Goal: Task Accomplishment & Management: Manage account settings

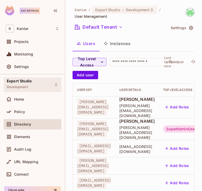
click at [27, 84] on div "Export Studio Development" at bounding box center [19, 84] width 25 height 11
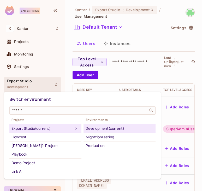
click at [28, 84] on div at bounding box center [101, 95] width 202 height 191
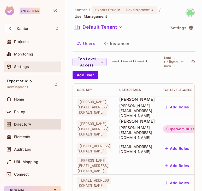
click at [29, 64] on div "Settings" at bounding box center [33, 67] width 54 height 6
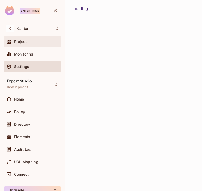
click at [30, 39] on div "Projects" at bounding box center [33, 42] width 54 height 6
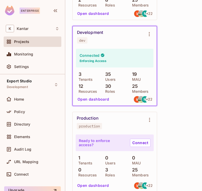
scroll to position [1022, 0]
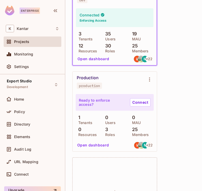
click at [101, 38] on div "3 Tenants 35 Users 19 MAU 12 Resources 30 Roles 25 Members" at bounding box center [115, 41] width 78 height 21
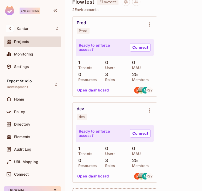
scroll to position [0, 0]
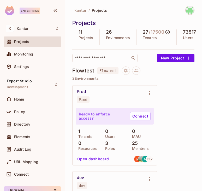
click at [78, 20] on div "Projects" at bounding box center [133, 23] width 122 height 8
click at [47, 28] on div "K Kantar" at bounding box center [33, 29] width 54 height 8
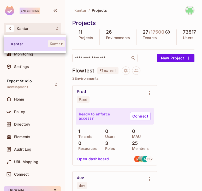
click at [54, 46] on span "Kantar" at bounding box center [56, 43] width 17 height 7
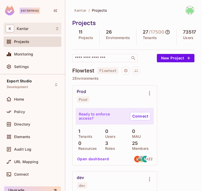
click at [56, 26] on div "K Kantar" at bounding box center [33, 29] width 54 height 8
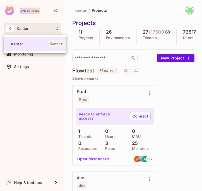
click at [55, 11] on div at bounding box center [101, 95] width 202 height 191
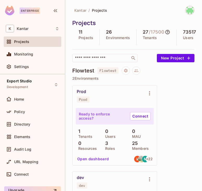
click at [80, 8] on span "Kantar" at bounding box center [80, 10] width 12 height 5
click at [34, 9] on div "Enterprise" at bounding box center [30, 11] width 20 height 6
click at [11, 8] on img at bounding box center [9, 11] width 9 height 10
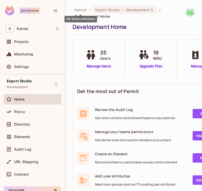
click at [82, 10] on span "Kantar" at bounding box center [81, 9] width 12 height 5
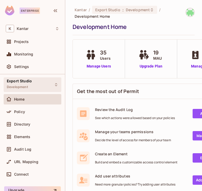
click at [48, 82] on div "Export Studio Development" at bounding box center [33, 85] width 58 height 14
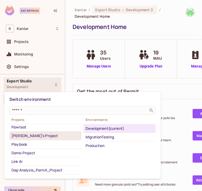
scroll to position [10, 0]
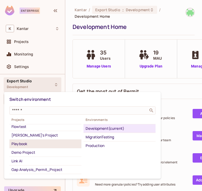
click at [23, 140] on li "Playbook" at bounding box center [45, 144] width 72 height 9
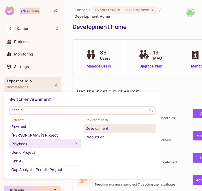
click at [91, 128] on div "Development" at bounding box center [120, 129] width 68 height 6
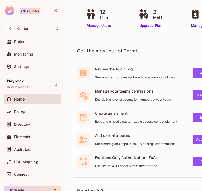
scroll to position [0, 0]
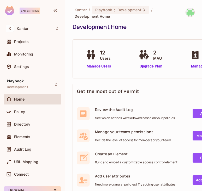
click at [26, 77] on div "Playbook Development Home Policy Directory Elements Audit Log URL Mapping Conne…" at bounding box center [32, 129] width 65 height 110
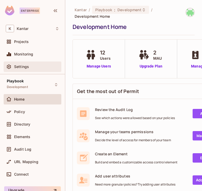
click at [26, 67] on span "Settings" at bounding box center [21, 67] width 15 height 4
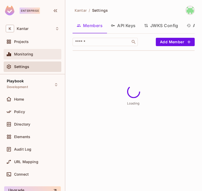
click at [26, 56] on span "Monitoring" at bounding box center [23, 54] width 19 height 4
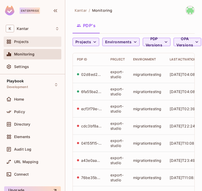
click at [37, 43] on div "Projects" at bounding box center [36, 42] width 45 height 4
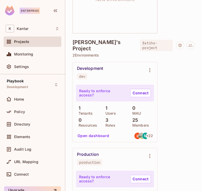
scroll to position [306, 0]
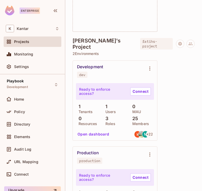
click at [114, 122] on div "3 Roles" at bounding box center [115, 120] width 24 height 9
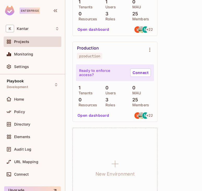
scroll to position [413, 0]
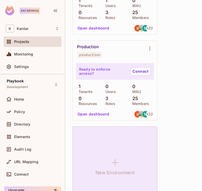
click at [114, 153] on div "New Environment" at bounding box center [115, 167] width 85 height 80
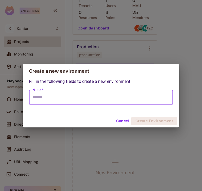
click at [61, 98] on input "Name *" at bounding box center [101, 97] width 144 height 15
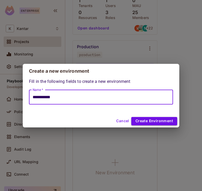
type input "**********"
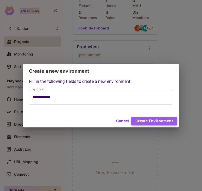
click at [149, 122] on button "Create Environment" at bounding box center [154, 121] width 46 height 8
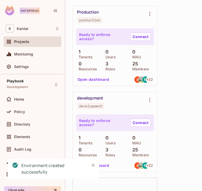
scroll to position [448, 0]
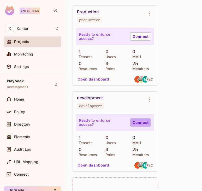
click at [139, 125] on link "Connect" at bounding box center [140, 123] width 21 height 8
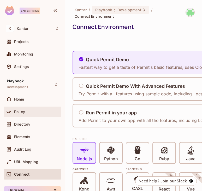
click at [17, 109] on div "Policy" at bounding box center [33, 112] width 54 height 6
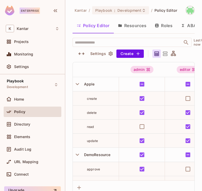
click at [86, 76] on th at bounding box center [96, 69] width 46 height 15
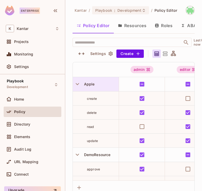
click at [84, 78] on div "Apple" at bounding box center [96, 84] width 46 height 14
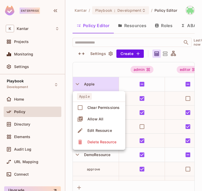
click at [82, 67] on div at bounding box center [101, 95] width 202 height 191
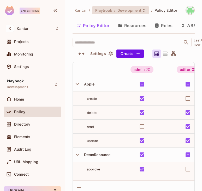
click at [123, 12] on span "Development" at bounding box center [130, 10] width 24 height 5
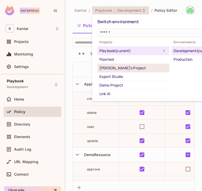
click at [119, 64] on li "[PERSON_NAME]'s Project" at bounding box center [133, 68] width 72 height 9
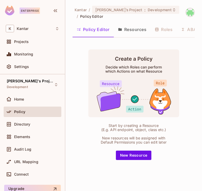
click at [144, 31] on button "Resources" at bounding box center [132, 29] width 37 height 13
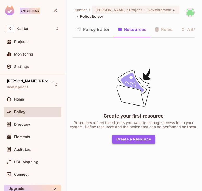
click at [135, 138] on button "Create a Resource" at bounding box center [133, 140] width 43 height 8
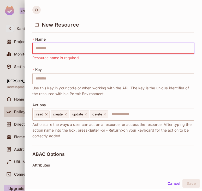
click at [38, 13] on icon at bounding box center [36, 10] width 8 height 8
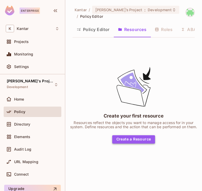
click at [127, 139] on button "Create a Resource" at bounding box center [133, 140] width 43 height 8
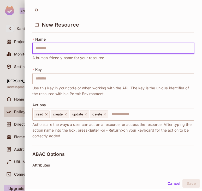
type input "*"
type input "**"
type input "***"
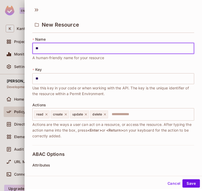
type input "***"
type input "****"
type input "*****"
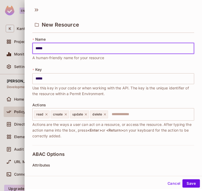
type input "******"
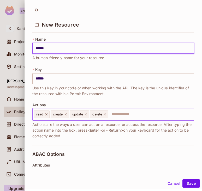
type input "******"
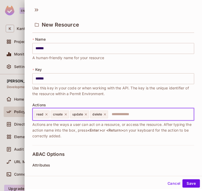
click at [122, 118] on input "text" at bounding box center [150, 114] width 83 height 10
type input "*******"
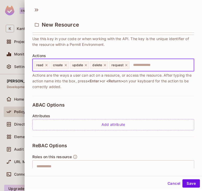
scroll to position [116, 0]
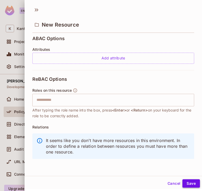
click at [192, 183] on button "Save" at bounding box center [191, 184] width 17 height 8
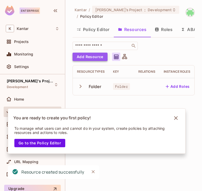
click at [100, 60] on button "Add Resource" at bounding box center [90, 57] width 35 height 8
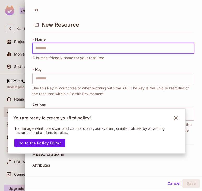
type input "*"
type input "**"
type input "***"
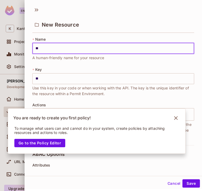
type input "***"
type input "****"
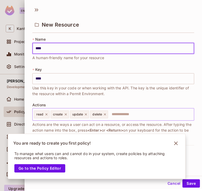
click at [87, 116] on icon at bounding box center [86, 115] width 4 height 4
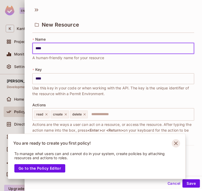
type input "****"
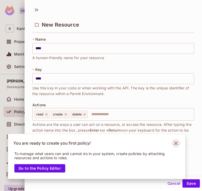
click at [179, 145] on icon "Notifications Alt+T" at bounding box center [176, 143] width 8 height 8
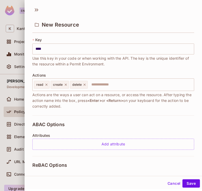
scroll to position [96, 0]
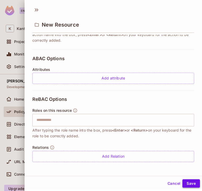
click at [191, 182] on button "Save" at bounding box center [191, 184] width 17 height 8
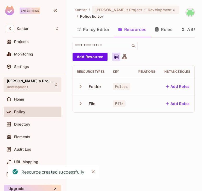
scroll to position [0, 1]
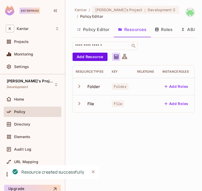
click at [79, 86] on icon "button" at bounding box center [79, 86] width 7 height 7
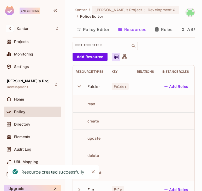
scroll to position [12, 0]
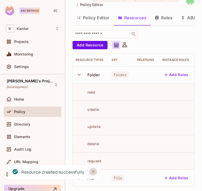
click at [93, 173] on icon "Close" at bounding box center [93, 171] width 5 height 5
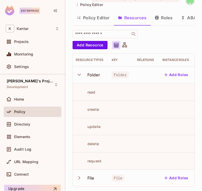
click at [80, 177] on icon "button" at bounding box center [79, 178] width 7 height 7
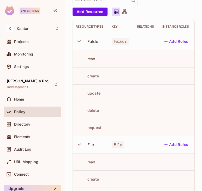
scroll to position [63, 0]
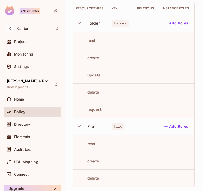
click at [78, 127] on icon "button" at bounding box center [79, 126] width 7 height 7
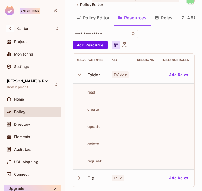
scroll to position [0, 0]
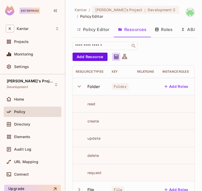
click at [78, 85] on icon "button" at bounding box center [79, 86] width 7 height 7
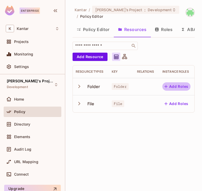
click at [175, 87] on button "Add Roles" at bounding box center [176, 87] width 28 height 8
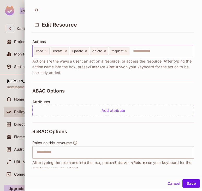
scroll to position [96, 0]
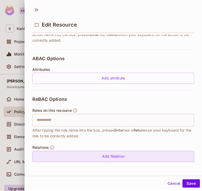
click at [87, 153] on div "Add Relation" at bounding box center [113, 156] width 162 height 11
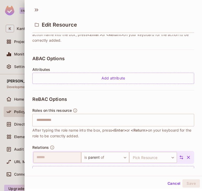
scroll to position [111, 0]
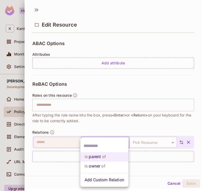
click at [95, 145] on body "Enterprise K Kantar Projects Monitoring Settings [PERSON_NAME]'s Project Develo…" at bounding box center [101, 95] width 202 height 191
click at [100, 157] on li "is parent of" at bounding box center [104, 157] width 48 height 9
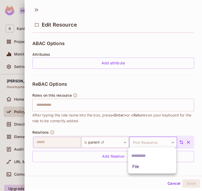
click at [139, 142] on body "Enterprise K Kantar Projects Monitoring Settings [PERSON_NAME]'s Project Develo…" at bounding box center [101, 95] width 202 height 191
click at [139, 166] on li "File" at bounding box center [152, 166] width 48 height 9
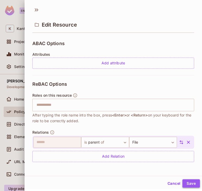
click at [196, 185] on button "Save" at bounding box center [191, 184] width 17 height 8
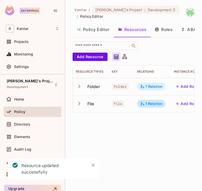
click at [146, 84] on div "1 Relation" at bounding box center [151, 87] width 29 height 8
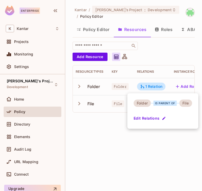
click at [156, 83] on div at bounding box center [101, 95] width 202 height 191
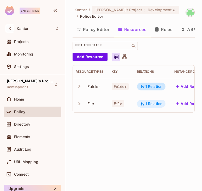
click at [150, 107] on div "1 Relation" at bounding box center [151, 104] width 29 height 8
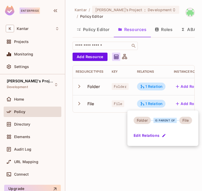
click at [112, 134] on div at bounding box center [101, 95] width 202 height 191
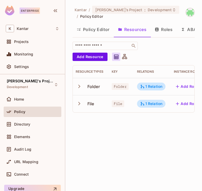
click at [80, 87] on icon "button" at bounding box center [79, 86] width 7 height 7
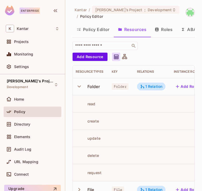
click at [80, 87] on icon "button" at bounding box center [79, 86] width 7 height 7
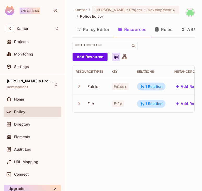
click at [78, 88] on icon "button" at bounding box center [79, 86] width 7 height 7
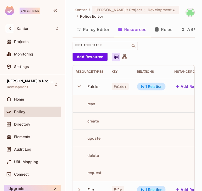
click at [78, 88] on icon "button" at bounding box center [79, 86] width 7 height 7
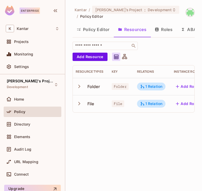
click at [95, 38] on div "Kantar / [PERSON_NAME]'s Project : Development / Policy Editor Policy Editor Re…" at bounding box center [134, 61] width 122 height 111
click at [91, 32] on button "Policy Editor" at bounding box center [93, 29] width 41 height 13
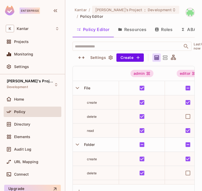
click at [127, 30] on button "Resources" at bounding box center [132, 29] width 37 height 13
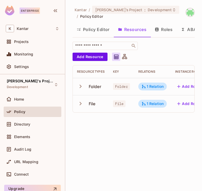
click at [99, 29] on button "Policy Editor" at bounding box center [93, 29] width 41 height 13
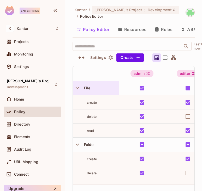
click at [81, 91] on div at bounding box center [77, 88] width 9 height 9
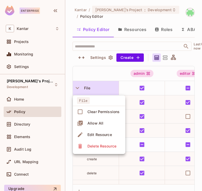
click at [156, 26] on div at bounding box center [101, 95] width 202 height 191
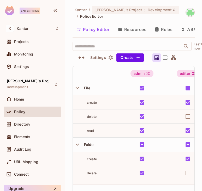
click at [161, 25] on button "Roles" at bounding box center [164, 29] width 26 height 13
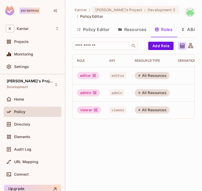
click at [132, 31] on button "Resources" at bounding box center [132, 29] width 37 height 13
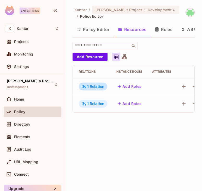
scroll to position [0, 68]
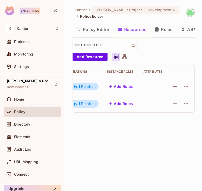
click at [123, 86] on button "Add Roles" at bounding box center [121, 87] width 28 height 8
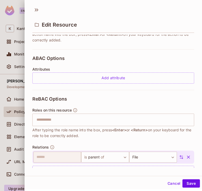
scroll to position [96, 0]
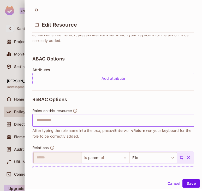
click at [56, 121] on input "text" at bounding box center [112, 120] width 159 height 10
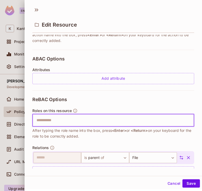
click at [56, 121] on input "text" at bounding box center [112, 120] width 159 height 10
type input "*****"
type input "******"
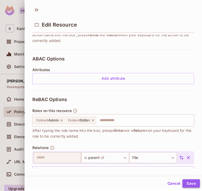
click at [194, 181] on button "Save" at bounding box center [191, 184] width 17 height 8
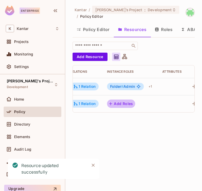
click at [127, 104] on button "Add Roles" at bounding box center [121, 104] width 28 height 8
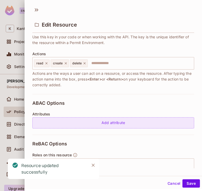
scroll to position [93, 0]
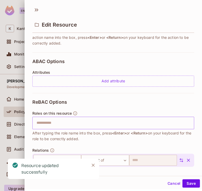
click at [58, 124] on input "text" at bounding box center [112, 123] width 159 height 10
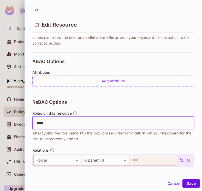
type input "******"
click at [190, 181] on button "Save" at bounding box center [191, 184] width 17 height 8
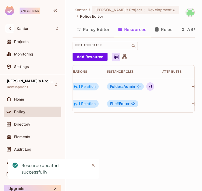
click at [150, 86] on div "+ 1" at bounding box center [150, 87] width 8 height 8
click at [129, 120] on div at bounding box center [101, 95] width 202 height 191
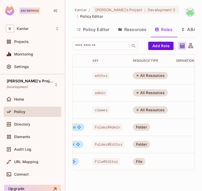
scroll to position [0, 54]
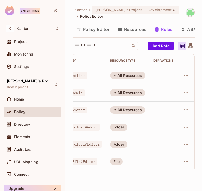
click at [154, 28] on button "Roles" at bounding box center [164, 29] width 26 height 13
click at [155, 29] on button "Roles" at bounding box center [164, 29] width 26 height 13
click at [143, 28] on button "Resources" at bounding box center [132, 29] width 37 height 13
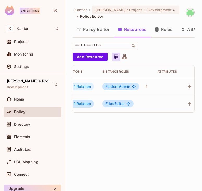
scroll to position [0, 88]
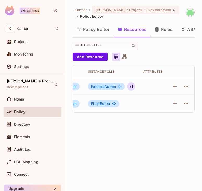
click at [131, 88] on div "+ 1" at bounding box center [131, 87] width 8 height 8
click at [83, 29] on div at bounding box center [101, 95] width 202 height 191
click at [93, 29] on button "Policy Editor" at bounding box center [93, 29] width 41 height 13
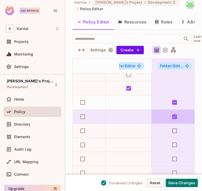
scroll to position [35, 197]
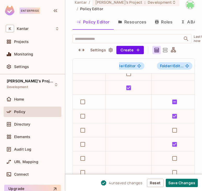
click at [165, 30] on div "Policy Editor Resources Roles ABAC Rules" at bounding box center [134, 22] width 122 height 14
click at [166, 19] on button "Roles" at bounding box center [164, 21] width 26 height 13
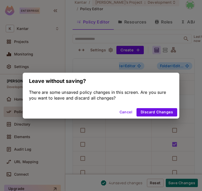
click at [127, 110] on button "Cancel" at bounding box center [126, 112] width 17 height 8
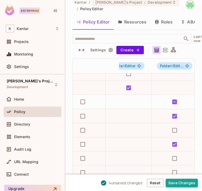
click at [175, 181] on button "Save Changes" at bounding box center [182, 183] width 32 height 8
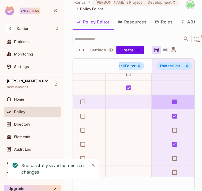
scroll to position [38, 197]
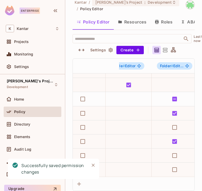
click at [139, 23] on button "Resources" at bounding box center [132, 21] width 37 height 13
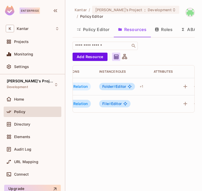
scroll to position [0, 87]
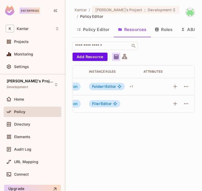
click at [100, 32] on button "Policy Editor" at bounding box center [93, 29] width 41 height 13
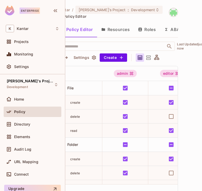
scroll to position [0, 31]
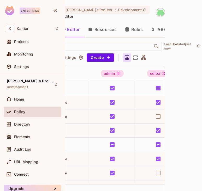
click at [133, 57] on icon at bounding box center [135, 58] width 7 height 7
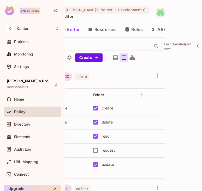
click at [131, 58] on icon at bounding box center [132, 58] width 7 height 7
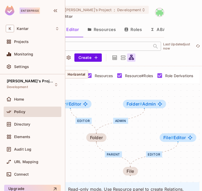
click at [115, 60] on icon at bounding box center [115, 58] width 4 height 4
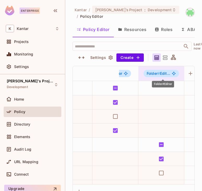
scroll to position [0, 214]
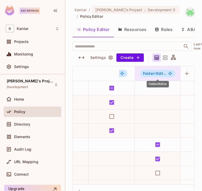
click at [164, 75] on span "Folder # Edit..." at bounding box center [155, 74] width 24 height 4
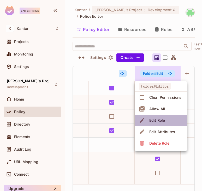
click at [157, 121] on div "Edit Role" at bounding box center [157, 120] width 16 height 5
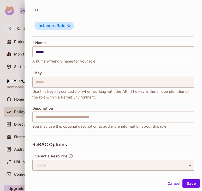
scroll to position [35, 0]
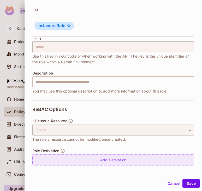
click at [89, 160] on div "Add Derivation" at bounding box center [113, 160] width 162 height 11
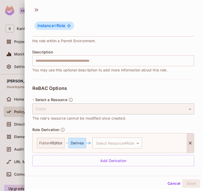
scroll to position [57, 0]
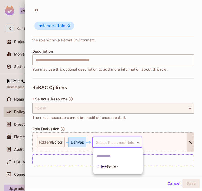
click at [107, 142] on body "Enterprise K Kantar Projects Monitoring Settings [PERSON_NAME]'s Project Develo…" at bounding box center [101, 95] width 202 height 191
click at [117, 168] on span "Editor" at bounding box center [112, 167] width 11 height 5
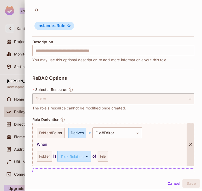
scroll to position [81, 0]
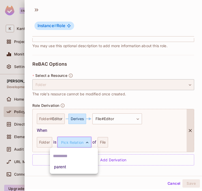
click at [73, 145] on body "Enterprise K Kantar Projects Monitoring Settings [PERSON_NAME]'s Project Develo…" at bounding box center [101, 95] width 202 height 191
click at [66, 170] on li "parent" at bounding box center [74, 167] width 48 height 9
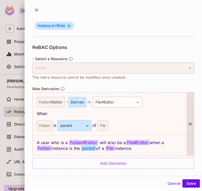
scroll to position [101, 0]
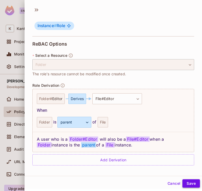
click at [192, 184] on button "Save" at bounding box center [191, 184] width 17 height 8
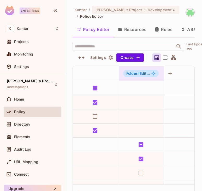
scroll to position [0, 227]
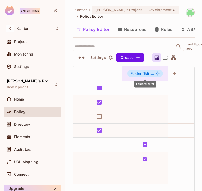
click at [159, 73] on icon "Folder#Editor" at bounding box center [158, 74] width 4 height 4
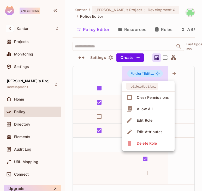
click at [154, 75] on div at bounding box center [101, 95] width 202 height 191
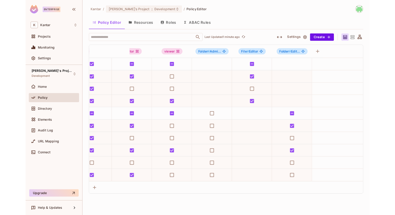
scroll to position [0, 66]
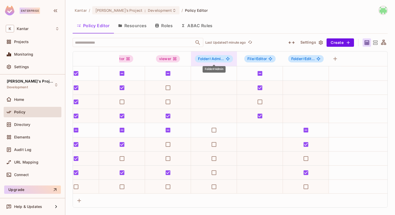
click at [226, 58] on icon "Folder#Admin" at bounding box center [228, 59] width 4 height 4
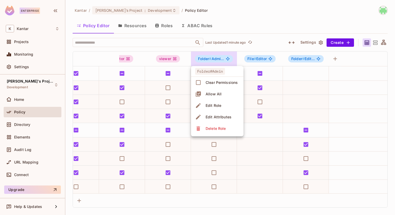
click at [302, 56] on div at bounding box center [197, 107] width 395 height 215
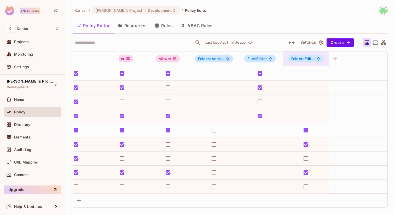
click at [302, 55] on div "Folder # Edit..." at bounding box center [306, 58] width 46 height 15
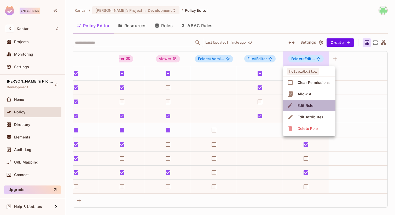
click at [308, 102] on span "Edit Role" at bounding box center [305, 105] width 19 height 8
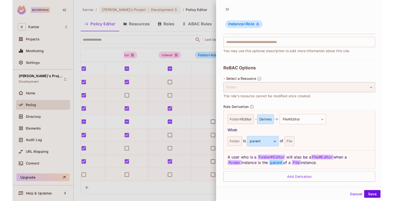
scroll to position [77, 0]
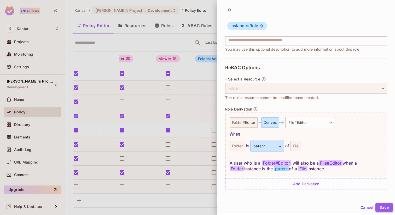
click at [384, 207] on button "Save" at bounding box center [383, 207] width 17 height 8
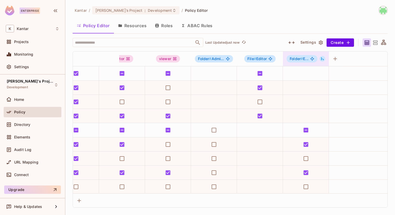
click at [323, 59] on icon at bounding box center [322, 58] width 3 height 3
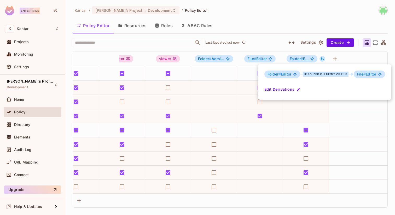
click at [292, 26] on div at bounding box center [197, 107] width 395 height 215
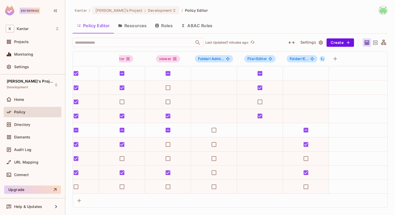
click at [126, 26] on button "Resources" at bounding box center [132, 25] width 37 height 13
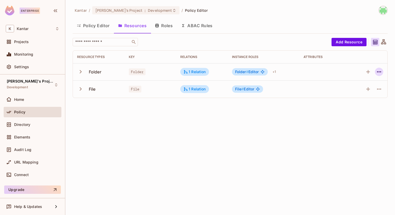
click at [377, 70] on icon "button" at bounding box center [379, 72] width 6 height 6
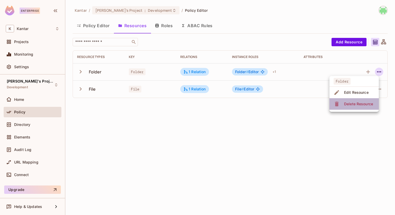
click at [355, 102] on div "Delete Resource" at bounding box center [358, 103] width 29 height 5
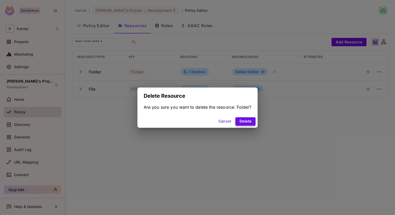
click at [249, 121] on button "Delete" at bounding box center [245, 121] width 20 height 8
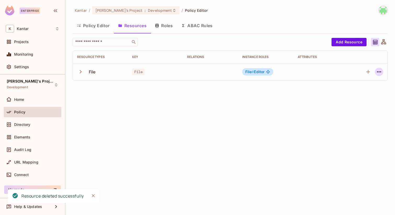
click at [378, 71] on icon "button" at bounding box center [379, 72] width 6 height 6
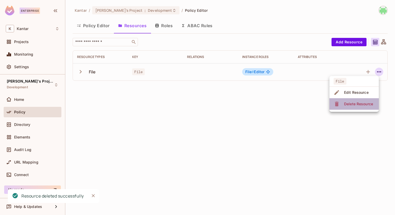
click at [358, 99] on li "Delete Resource" at bounding box center [353, 103] width 49 height 11
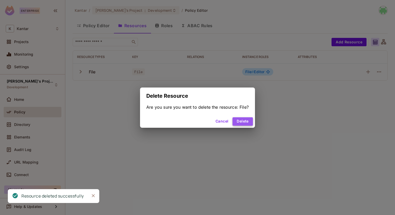
click at [234, 119] on button "Delete" at bounding box center [242, 121] width 20 height 8
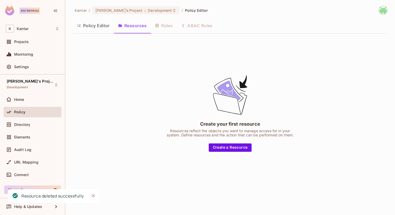
click at [159, 27] on div "Policy Editor Resources Roles ABAC Rules" at bounding box center [230, 25] width 315 height 13
click at [90, 27] on button "Policy Editor" at bounding box center [93, 25] width 41 height 13
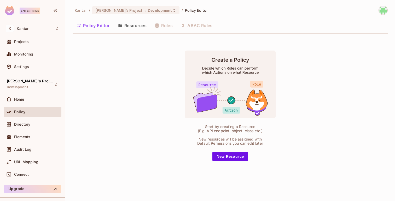
click at [134, 27] on button "Resources" at bounding box center [132, 25] width 37 height 13
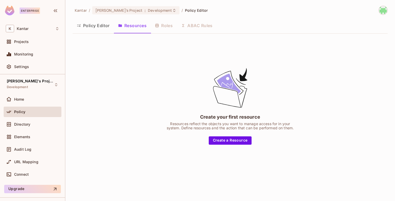
click at [37, 112] on div "Policy" at bounding box center [36, 112] width 45 height 4
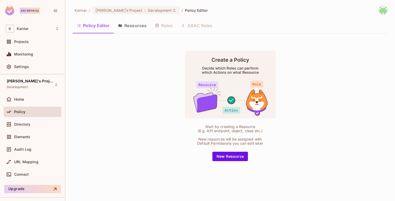
click at [133, 23] on button "Resources" at bounding box center [132, 25] width 37 height 13
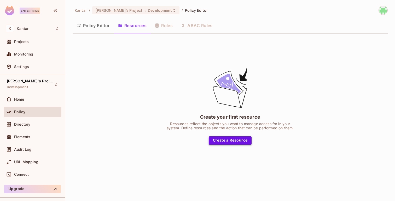
click at [230, 138] on button "Create a Resource" at bounding box center [230, 141] width 43 height 8
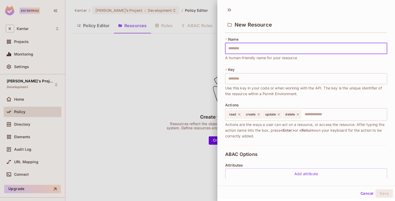
type input "*"
type input "**"
type input "***"
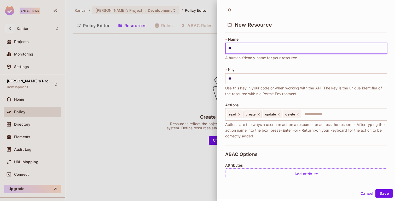
type input "***"
type input "****"
type input "*****"
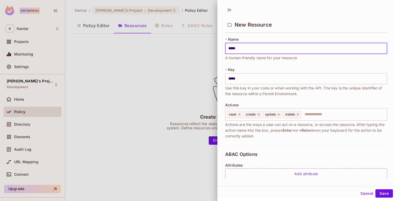
type input "******"
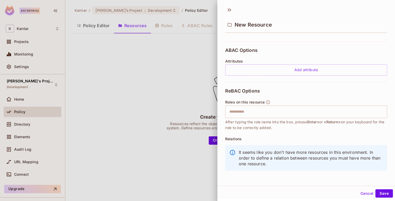
scroll to position [106, 0]
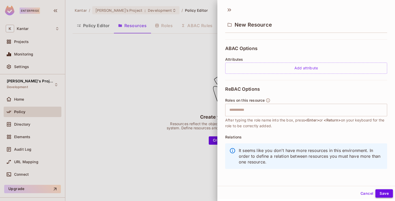
type input "******"
click at [382, 195] on button "Save" at bounding box center [383, 194] width 17 height 8
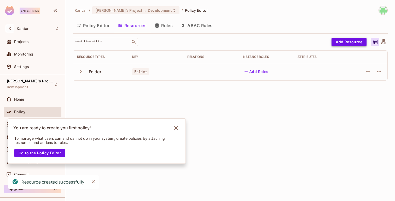
click at [349, 44] on button "Add Resource" at bounding box center [348, 42] width 35 height 8
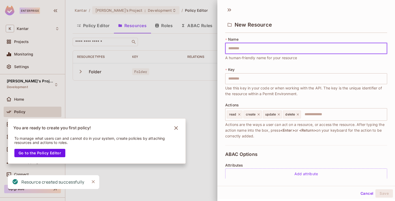
type input "*"
type input "**"
type input "***"
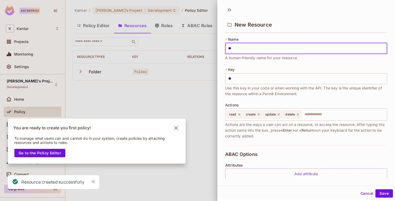
type input "***"
type input "****"
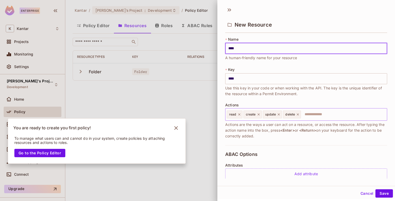
type input "****"
click at [314, 115] on input "text" at bounding box center [342, 114] width 83 height 10
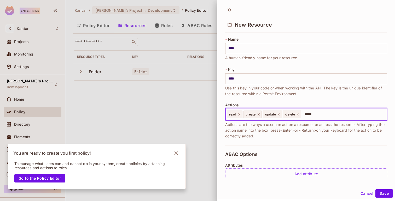
type input "******"
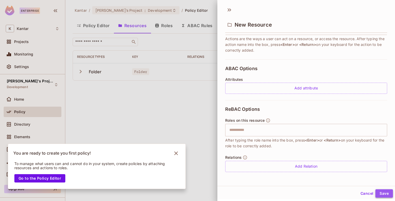
click at [385, 193] on button "Save" at bounding box center [383, 194] width 17 height 8
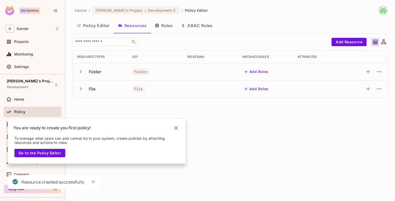
click at [177, 102] on div "Kantar / [PERSON_NAME]'s Project : Development / Policy Editor Policy Editor Re…" at bounding box center [230, 100] width 330 height 201
click at [178, 126] on icon "Notifications Alt+T" at bounding box center [176, 128] width 8 height 8
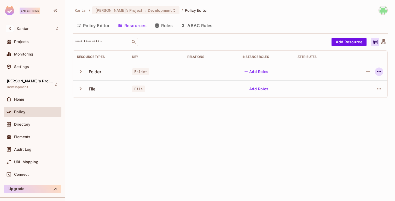
click at [376, 70] on icon "button" at bounding box center [379, 72] width 6 height 6
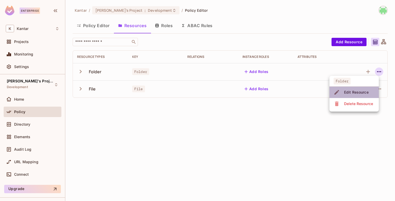
click at [348, 96] on span "Edit Resource" at bounding box center [356, 92] width 28 height 8
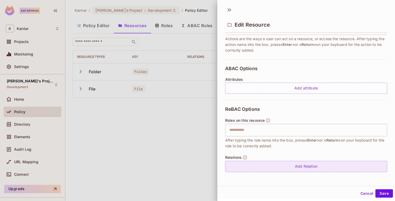
click at [268, 163] on div "Add Relation" at bounding box center [306, 166] width 162 height 11
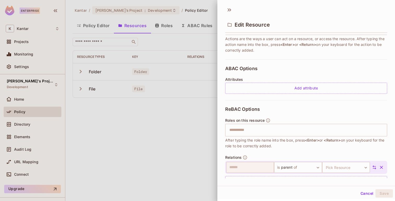
scroll to position [101, 0]
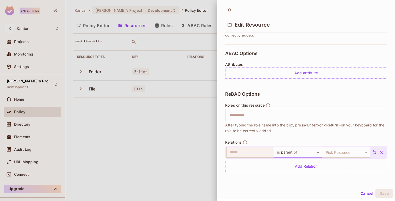
click at [311, 151] on body "Enterprise K Kantar Projects Monitoring Settings [PERSON_NAME]'s Project Develo…" at bounding box center [197, 100] width 395 height 201
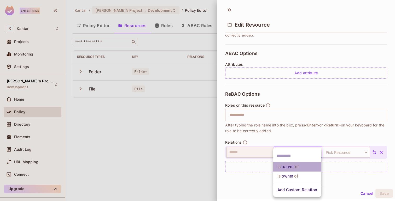
click at [292, 170] on li "is parent of" at bounding box center [297, 166] width 48 height 9
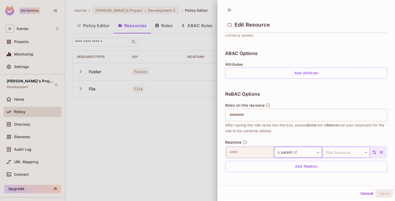
click at [336, 152] on body "Enterprise K Kantar Projects Monitoring Settings [PERSON_NAME]'s Project Develo…" at bounding box center [197, 100] width 395 height 201
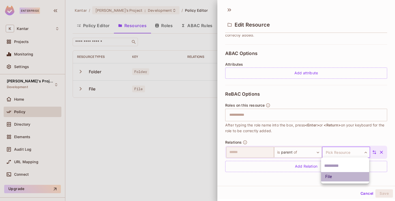
click at [335, 174] on li "File" at bounding box center [345, 176] width 48 height 9
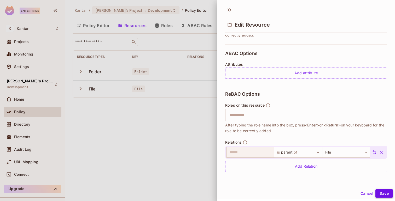
click at [385, 191] on button "Save" at bounding box center [383, 194] width 17 height 8
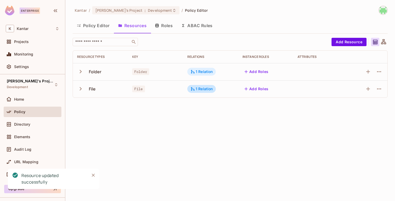
click at [196, 71] on div "1 Relation" at bounding box center [201, 71] width 22 height 5
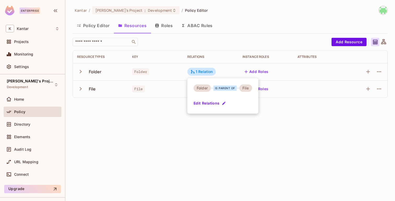
click at [266, 104] on div at bounding box center [197, 100] width 395 height 201
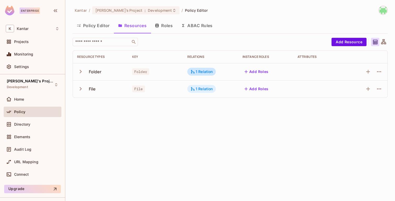
click at [204, 88] on div "1 Relation" at bounding box center [201, 89] width 22 height 5
click at [281, 109] on div at bounding box center [197, 100] width 395 height 201
click at [253, 72] on button "Add Roles" at bounding box center [256, 72] width 28 height 8
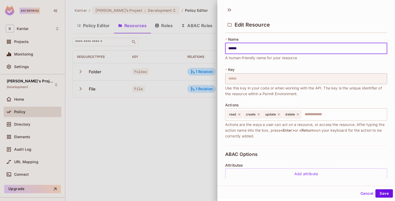
click at [188, 110] on div at bounding box center [197, 100] width 395 height 201
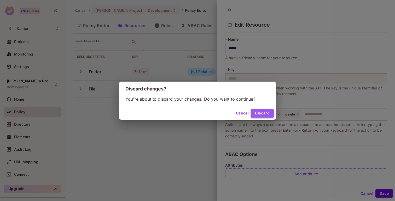
click at [264, 113] on button "Discard" at bounding box center [262, 113] width 23 height 8
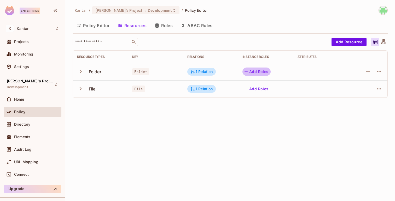
click at [259, 73] on button "Add Roles" at bounding box center [256, 72] width 28 height 8
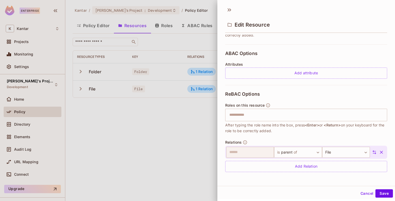
scroll to position [1, 0]
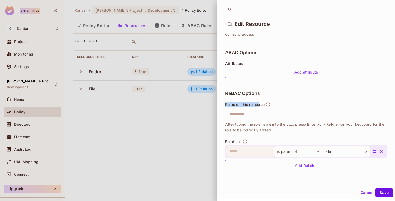
drag, startPoint x: 224, startPoint y: 105, endPoint x: 259, endPoint y: 107, distance: 34.5
click at [259, 107] on div "* Name ****** ​ A human-friendly name for your resource * Key ****** ​ Use this…" at bounding box center [306, 106] width 178 height 144
click at [256, 117] on input "text" at bounding box center [305, 114] width 159 height 10
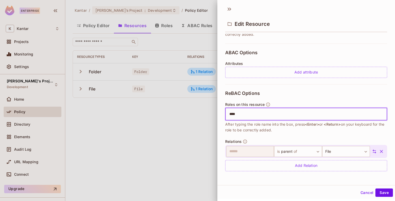
type input "*****"
type input "******"
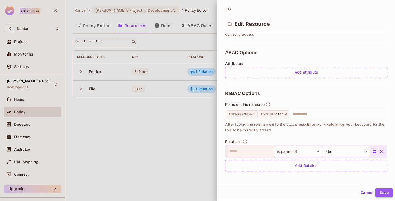
click at [381, 191] on button "Save" at bounding box center [383, 193] width 17 height 8
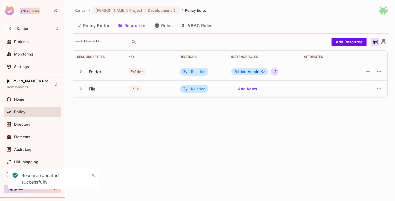
click at [275, 71] on div "+ 1" at bounding box center [275, 72] width 8 height 8
click at [338, 121] on div at bounding box center [197, 100] width 395 height 201
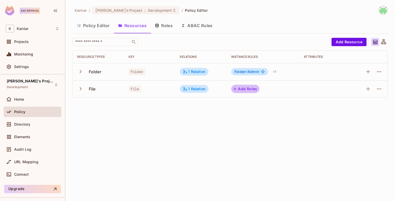
click at [244, 91] on button "Add Roles" at bounding box center [245, 89] width 28 height 8
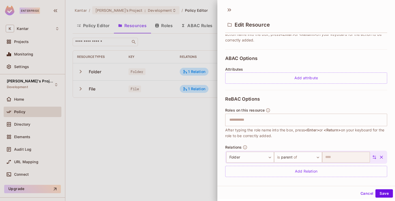
scroll to position [101, 0]
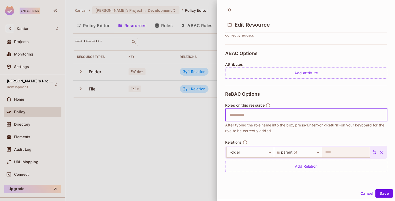
click at [250, 116] on input "text" at bounding box center [305, 115] width 159 height 10
type input "******"
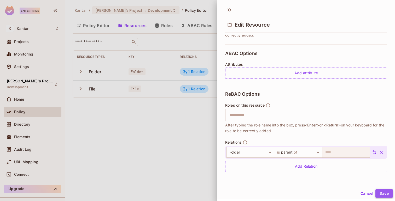
click at [380, 193] on button "Save" at bounding box center [383, 194] width 17 height 8
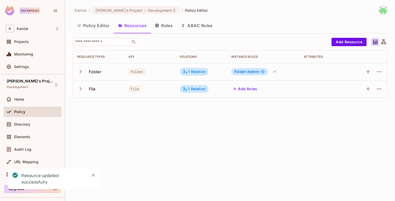
click at [263, 101] on div "​ Add Resource Resource Types Key Relations Instance roles Attributes Folder Fo…" at bounding box center [230, 70] width 315 height 64
click at [237, 104] on div "Kantar / [PERSON_NAME]'s Project : Development / Policy Editor Policy Editor Re…" at bounding box center [230, 100] width 330 height 201
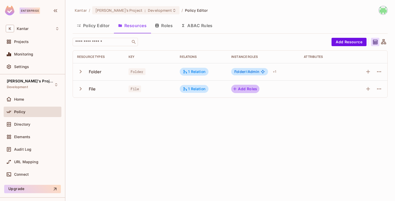
click at [245, 90] on button "Add Roles" at bounding box center [245, 89] width 28 height 8
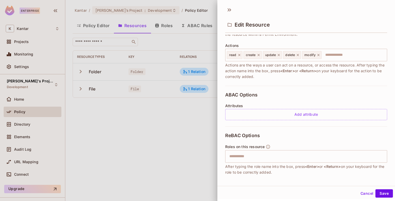
scroll to position [101, 0]
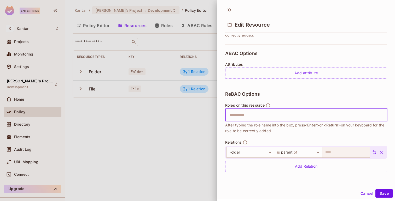
click at [249, 116] on input "text" at bounding box center [305, 115] width 159 height 10
type input "******"
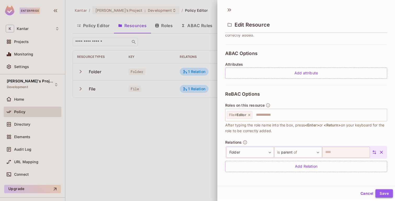
click at [384, 192] on button "Save" at bounding box center [383, 194] width 17 height 8
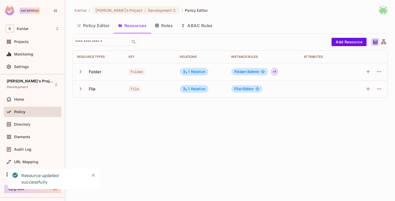
click at [276, 71] on div "+ 1" at bounding box center [275, 72] width 8 height 8
click at [255, 88] on div at bounding box center [197, 100] width 395 height 201
click at [97, 26] on button "Policy Editor" at bounding box center [93, 25] width 41 height 13
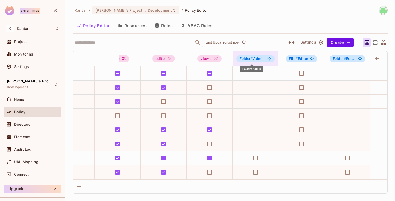
scroll to position [0, 29]
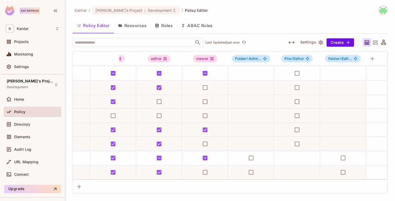
click at [376, 43] on icon at bounding box center [375, 42] width 7 height 7
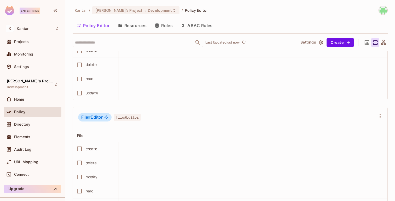
scroll to position [455, 0]
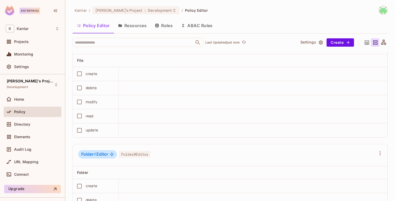
click at [365, 44] on icon at bounding box center [367, 42] width 4 height 4
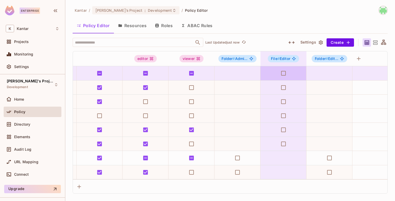
scroll to position [0, 45]
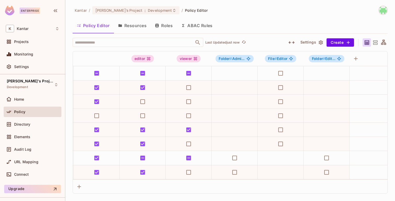
click at [138, 24] on button "Resources" at bounding box center [132, 25] width 37 height 13
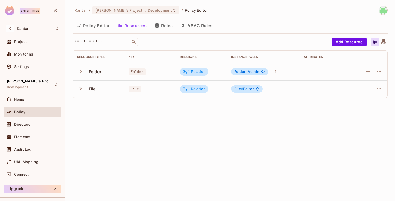
click at [101, 25] on button "Policy Editor" at bounding box center [93, 25] width 41 height 13
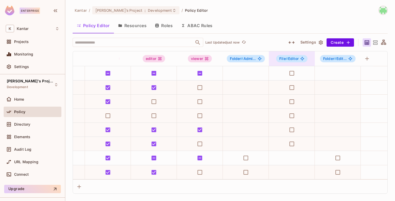
scroll to position [0, 42]
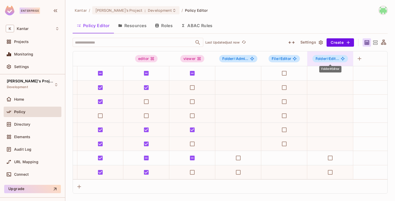
click at [337, 59] on span "Folder # Edit..." at bounding box center [327, 59] width 24 height 4
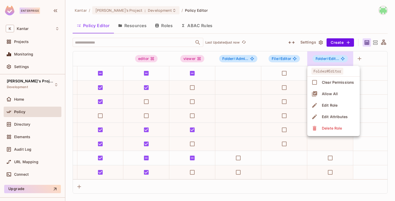
click at [260, 62] on div at bounding box center [197, 100] width 395 height 201
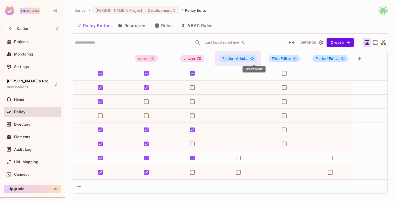
scroll to position [0, 0]
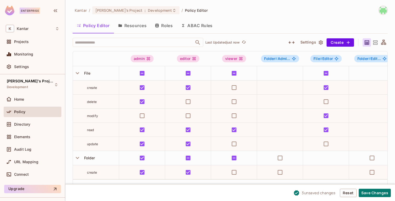
click at [378, 42] on icon at bounding box center [375, 42] width 7 height 7
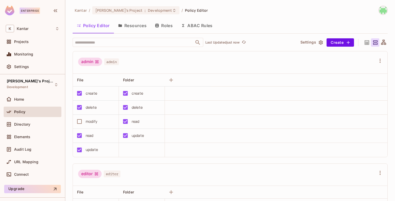
click at [382, 42] on icon at bounding box center [383, 42] width 5 height 5
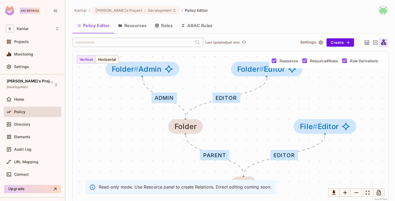
click at [367, 45] on icon at bounding box center [367, 42] width 7 height 7
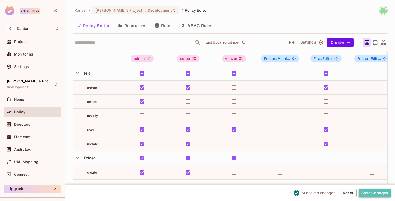
click at [388, 195] on button "Save Changes" at bounding box center [375, 193] width 32 height 8
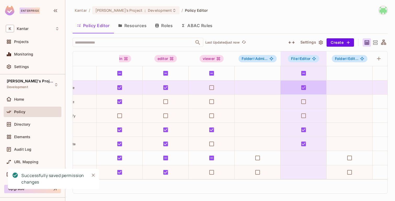
scroll to position [0, 28]
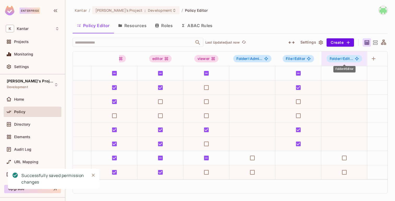
click at [343, 58] on span "Folder # Edit..." at bounding box center [342, 59] width 24 height 4
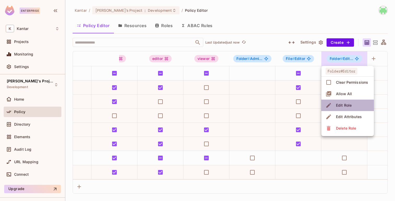
click at [340, 106] on div "Edit Role" at bounding box center [344, 105] width 16 height 5
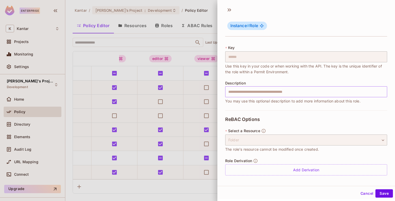
scroll to position [1, 0]
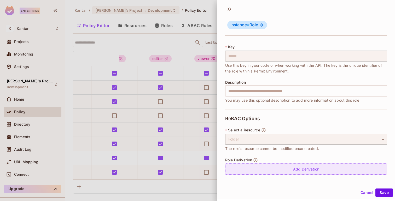
click at [283, 167] on div "Add Derivation" at bounding box center [306, 169] width 162 height 11
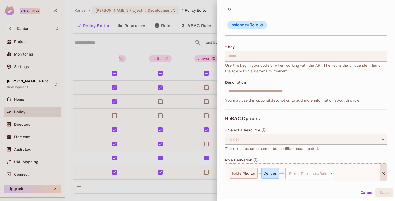
scroll to position [42, 0]
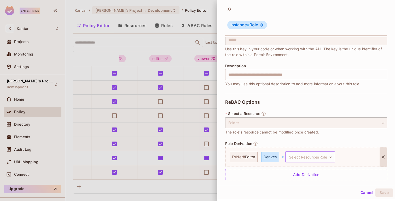
click at [308, 158] on body "Enterprise K Kantar Projects Monitoring Settings Fatih's Project Development Ho…" at bounding box center [197, 100] width 395 height 201
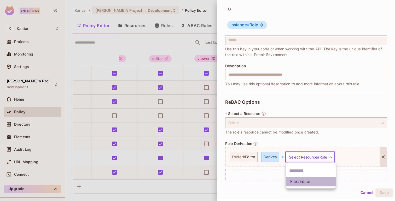
click at [304, 180] on span "Editor" at bounding box center [305, 181] width 11 height 5
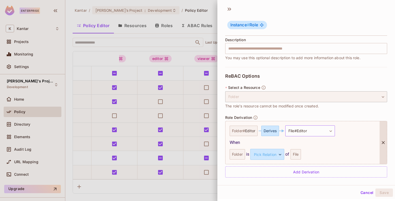
scroll to position [71, 0]
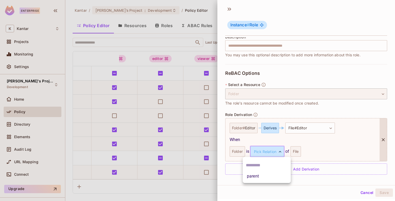
click at [259, 151] on body "Enterprise K Kantar Projects Monitoring Settings Fatih's Project Development Ho…" at bounding box center [197, 100] width 395 height 201
click at [259, 178] on li "parent" at bounding box center [267, 176] width 48 height 9
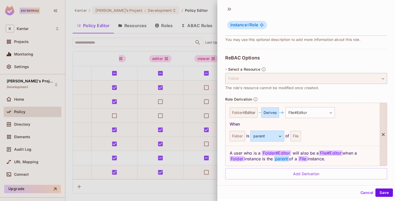
scroll to position [91, 0]
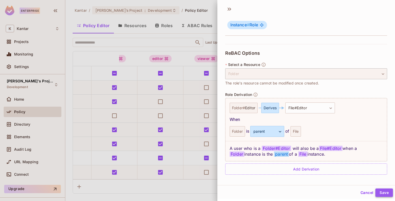
click at [384, 194] on button "Save" at bounding box center [383, 193] width 17 height 8
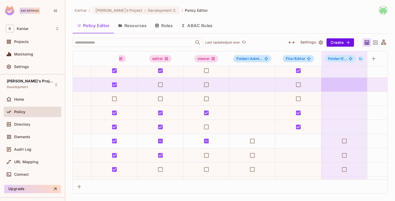
scroll to position [14, 28]
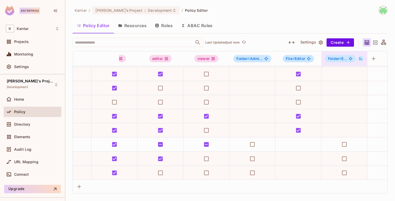
click at [360, 58] on icon at bounding box center [361, 59] width 4 height 4
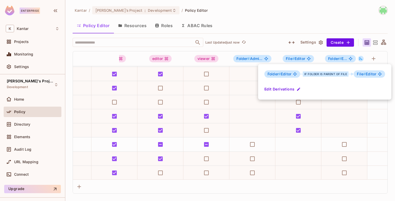
click at [310, 20] on div at bounding box center [197, 100] width 395 height 201
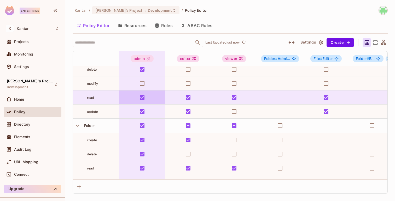
scroll to position [33, 0]
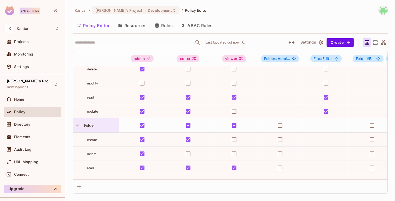
click at [81, 127] on div at bounding box center [77, 125] width 9 height 9
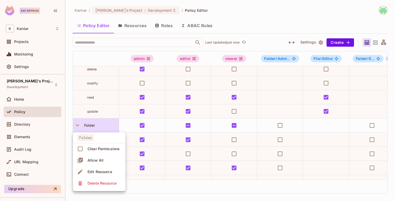
click at [83, 125] on div at bounding box center [197, 100] width 395 height 201
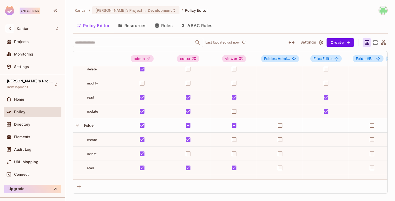
click at [90, 123] on span "Folder" at bounding box center [88, 125] width 13 height 4
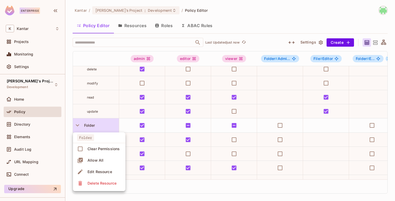
click at [90, 123] on div at bounding box center [197, 100] width 395 height 201
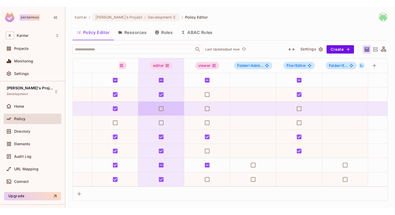
scroll to position [0, 0]
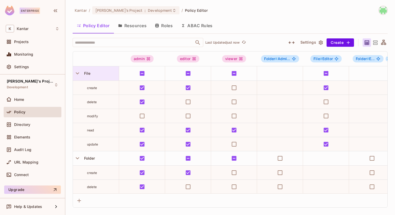
click at [93, 72] on div "File" at bounding box center [100, 73] width 37 height 5
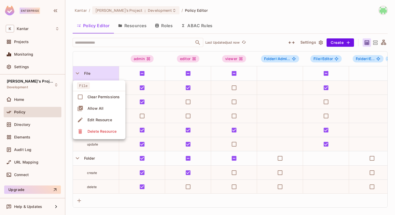
click at [93, 72] on div at bounding box center [197, 107] width 395 height 215
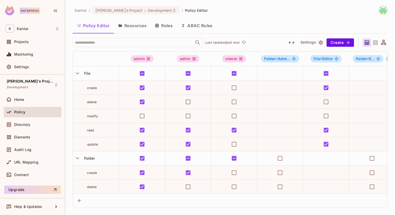
click at [229, 27] on div "Policy Editor Resources Roles ABAC Rules" at bounding box center [230, 25] width 315 height 13
